Goal: Task Accomplishment & Management: Manage account settings

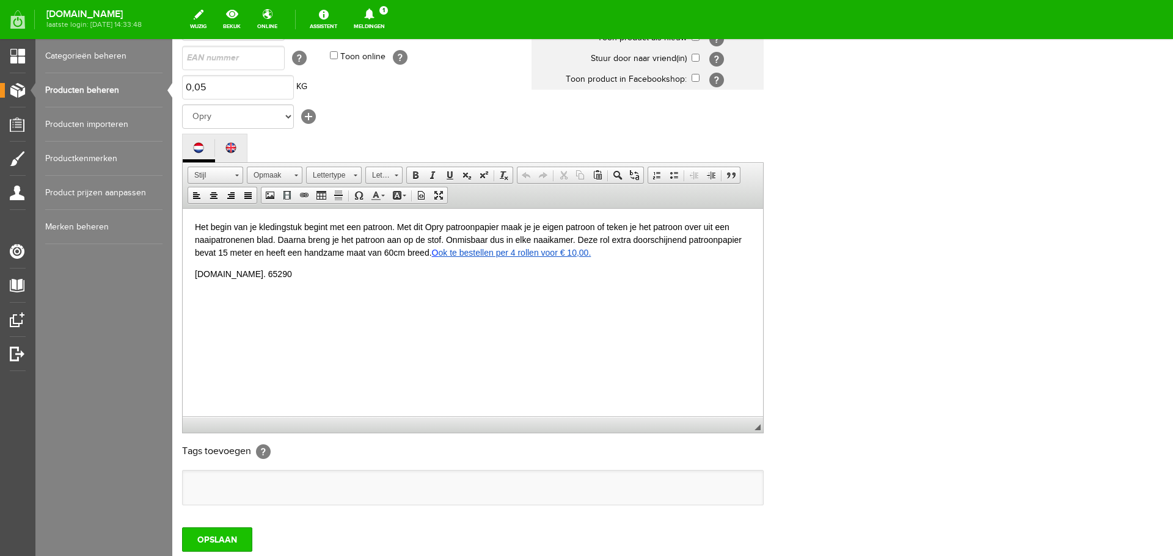
click at [216, 539] on input "OPSLAAN" at bounding box center [217, 540] width 70 height 24
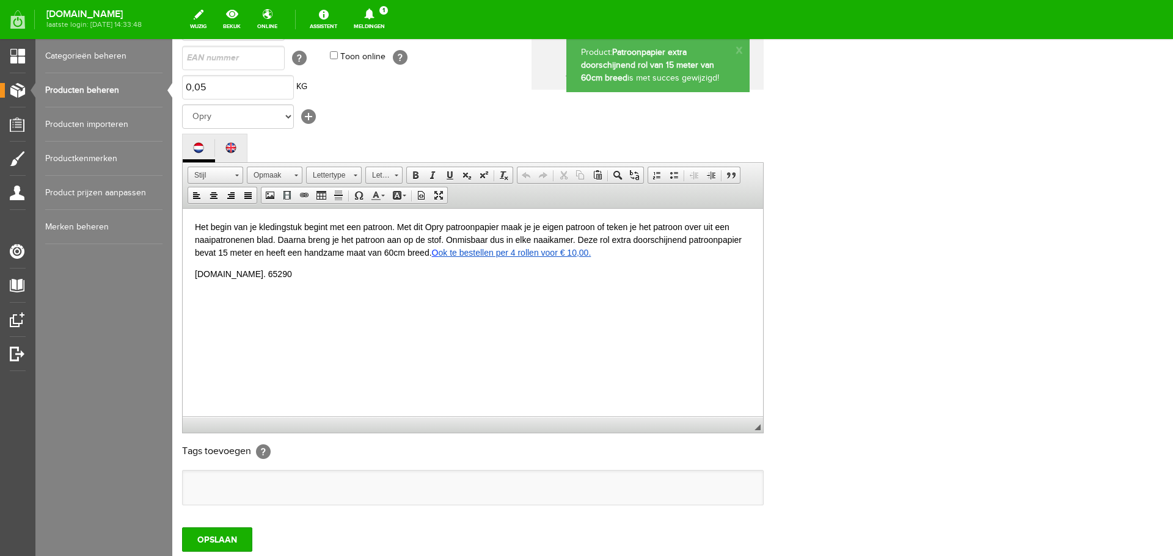
click at [78, 88] on link "Producten beheren" at bounding box center [103, 90] width 117 height 34
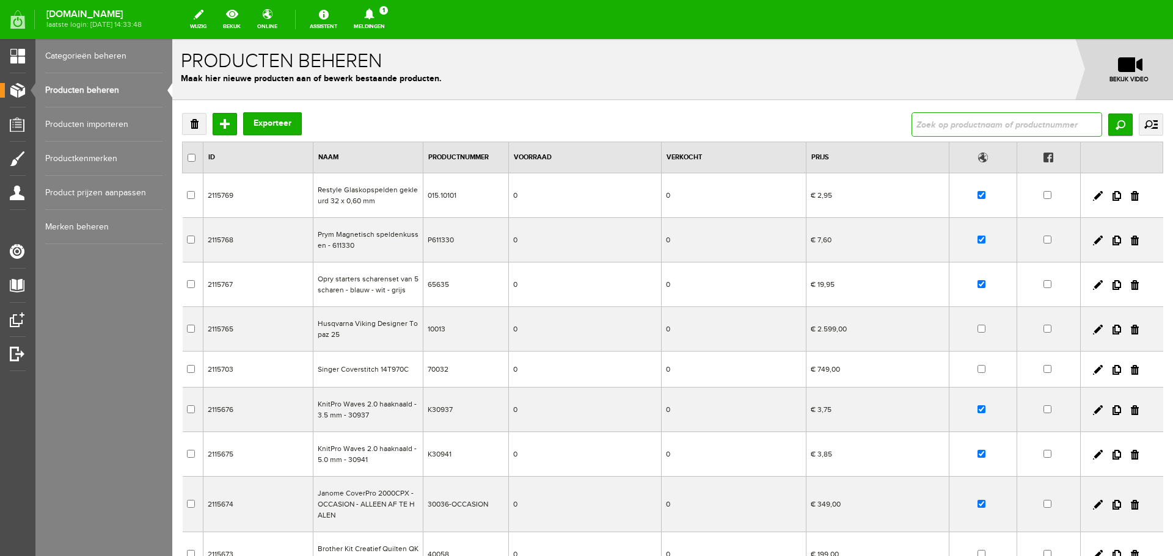
click at [915, 122] on input "text" at bounding box center [1006, 124] width 191 height 24
type input "kartelschaar"
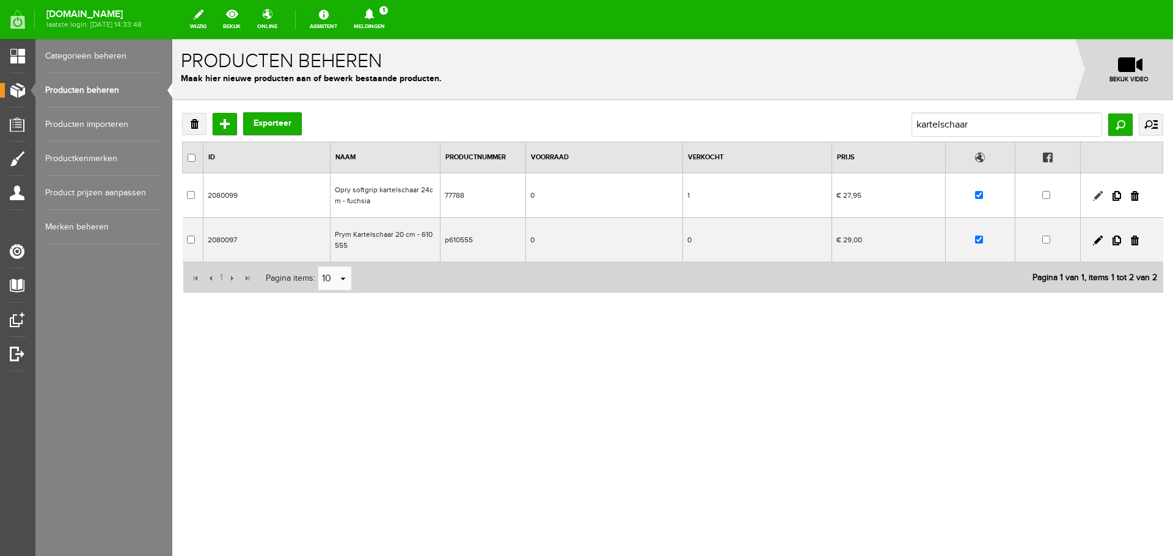
click at [1098, 192] on link at bounding box center [1098, 196] width 10 height 10
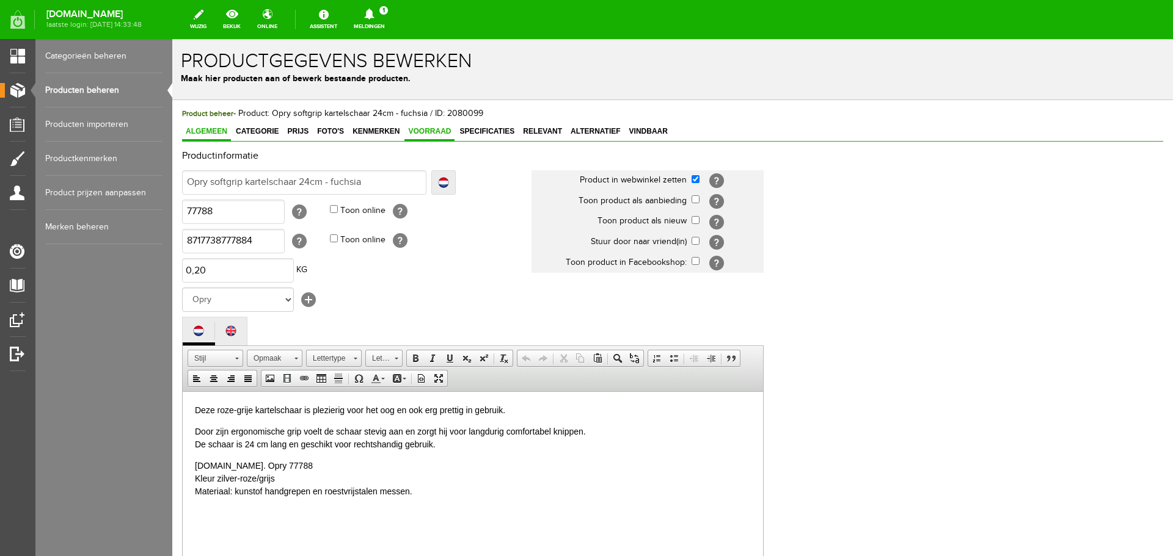
click at [429, 129] on span "Voorraad" at bounding box center [429, 131] width 50 height 9
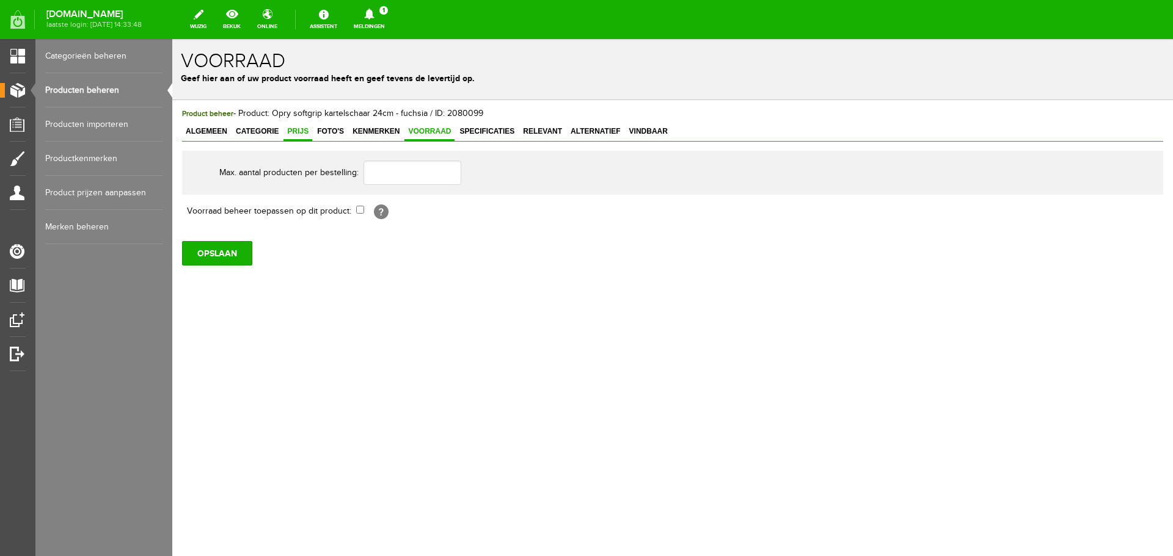
click at [299, 133] on span "Prijs" at bounding box center [297, 131] width 29 height 9
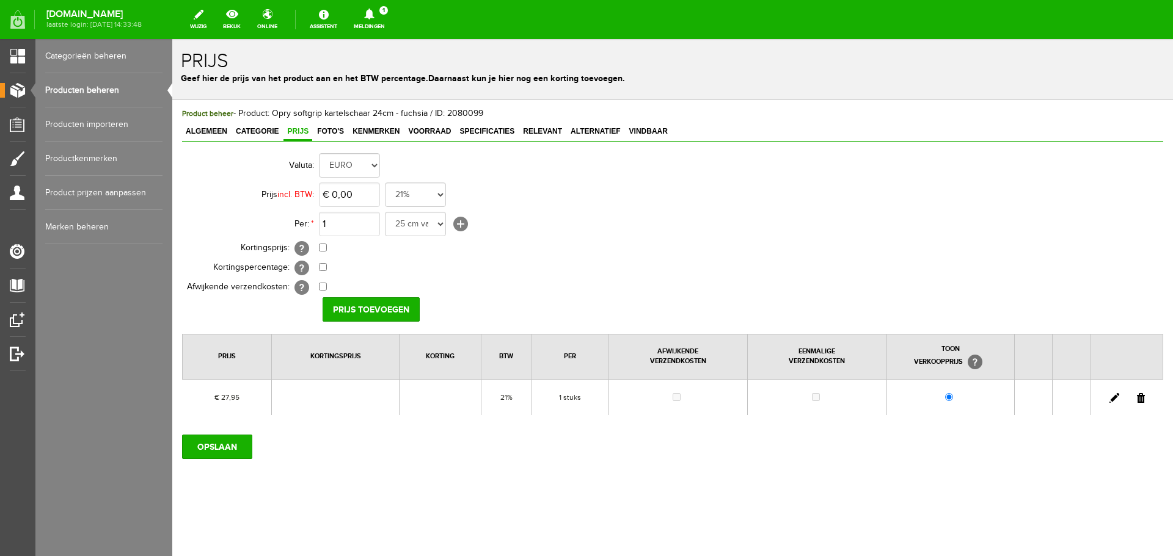
click at [1113, 397] on link at bounding box center [1114, 398] width 10 height 10
click at [323, 250] on input "checkbox" at bounding box center [323, 248] width 8 height 8
checkbox input "true"
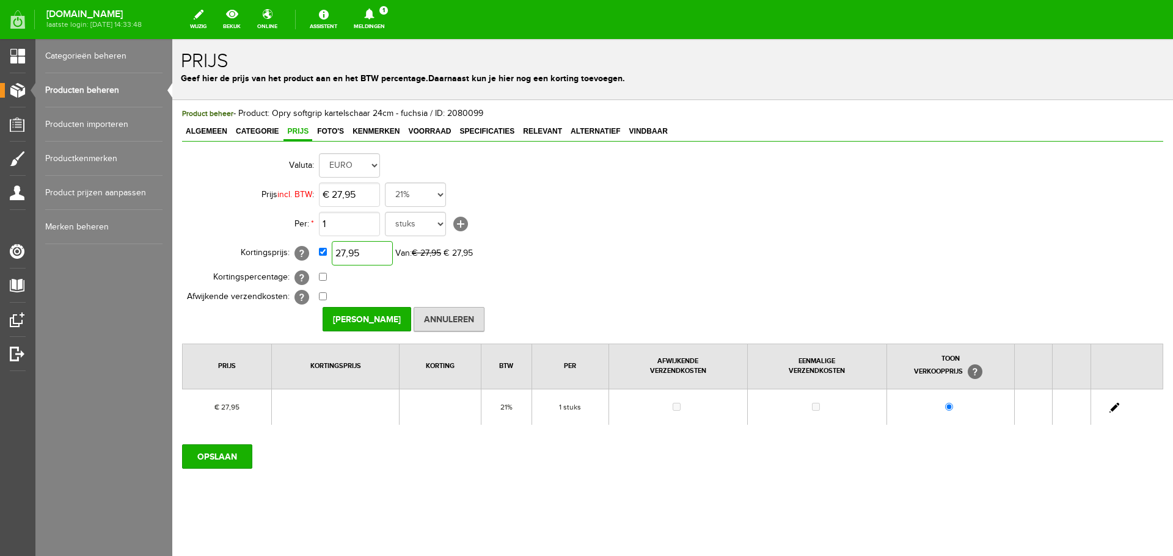
click at [354, 256] on input "27,95" at bounding box center [362, 253] width 61 height 24
type input "€ 25,95"
click at [368, 322] on input "[PERSON_NAME]" at bounding box center [367, 319] width 89 height 24
click at [231, 451] on input "OPSLAAN" at bounding box center [217, 457] width 70 height 24
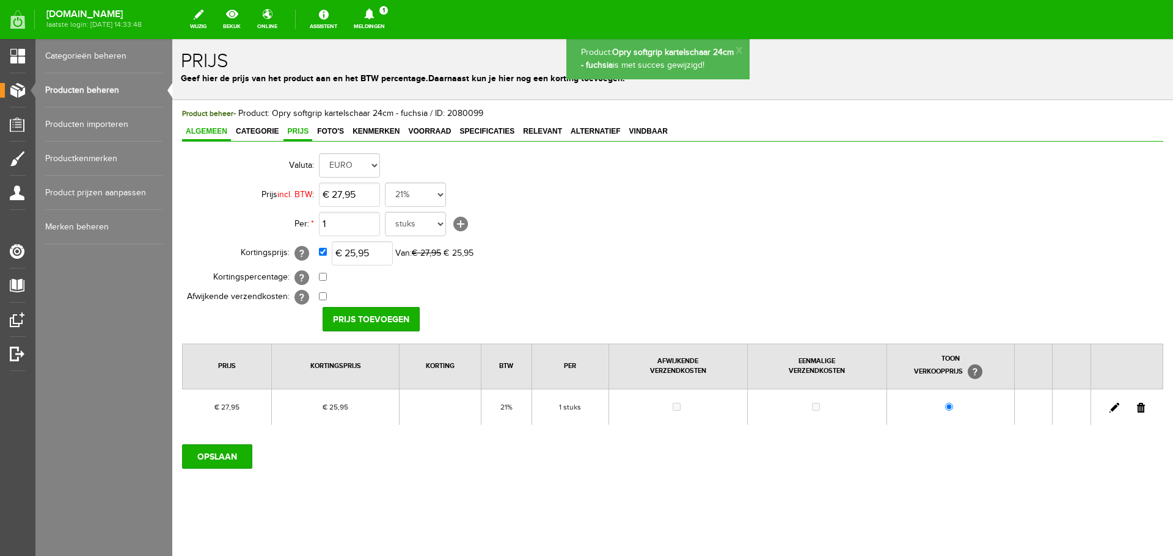
click at [190, 133] on span "Algemeen" at bounding box center [206, 131] width 49 height 9
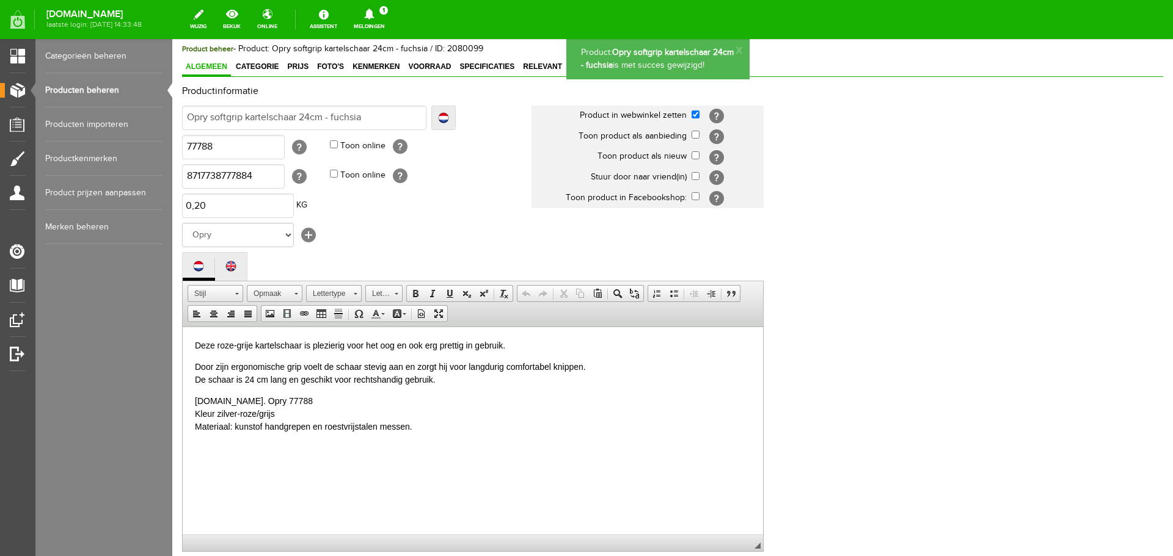
scroll to position [269, 0]
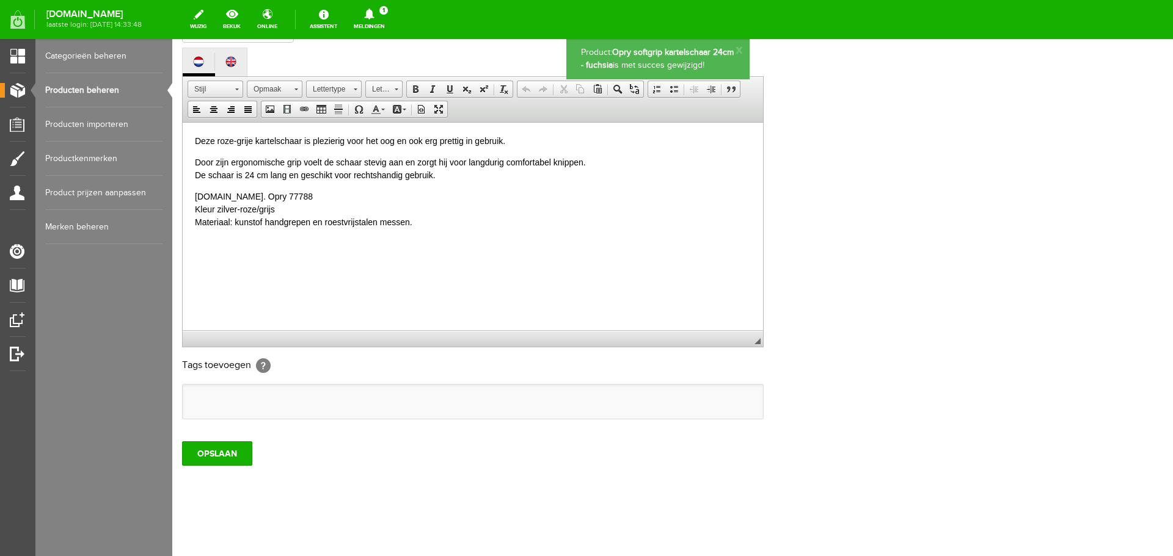
click at [240, 453] on input "OPSLAAN" at bounding box center [217, 454] width 70 height 24
click at [61, 88] on link "Producten beheren" at bounding box center [103, 90] width 117 height 34
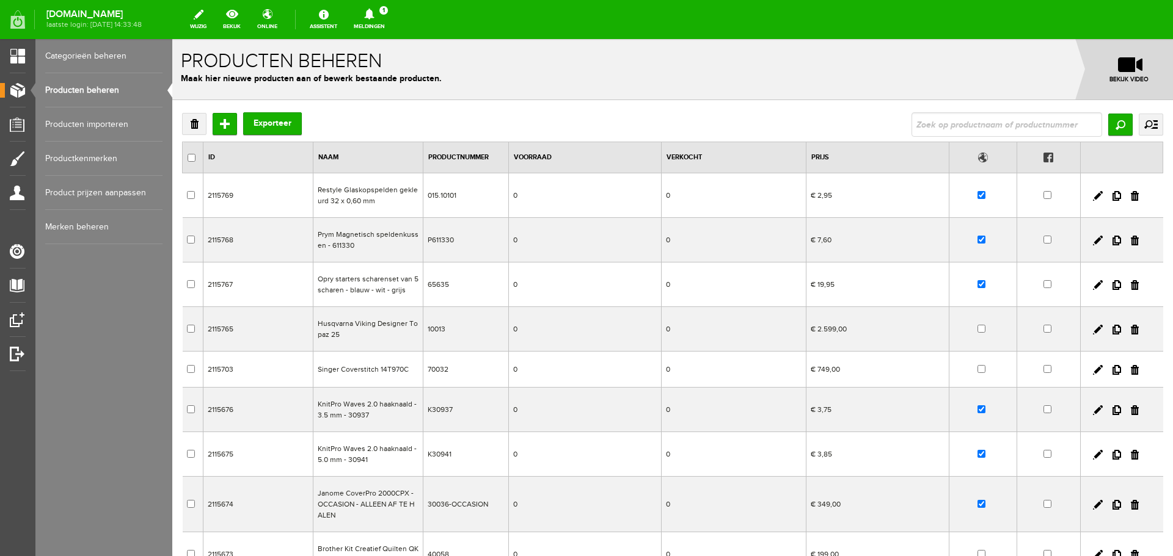
click at [392, 21] on link "Meldingen 1 Nieuwe orders Er is een nieuwe order( #2779 ) geplaatst door [PERSO…" at bounding box center [369, 19] width 46 height 27
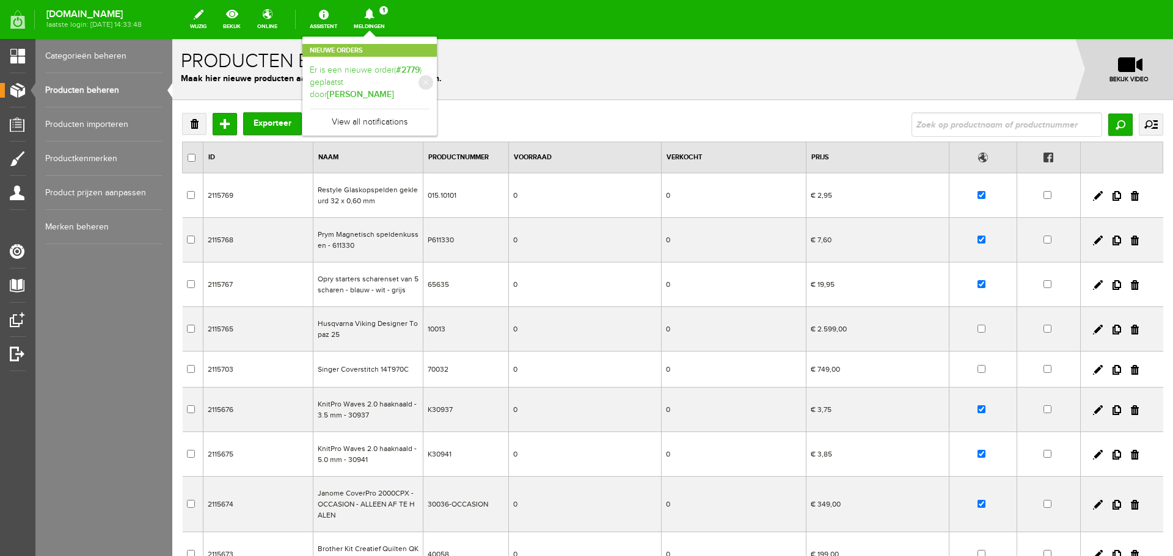
click at [386, 71] on link "Er is een nieuwe order( #2779 ) geplaatst door [PERSON_NAME]" at bounding box center [370, 82] width 120 height 37
